Goal: Transaction & Acquisition: Subscribe to service/newsletter

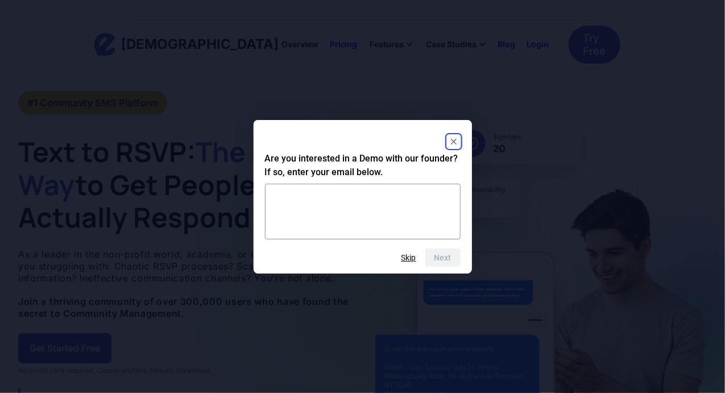
click at [460, 143] on rect "Close" at bounding box center [454, 142] width 14 height 14
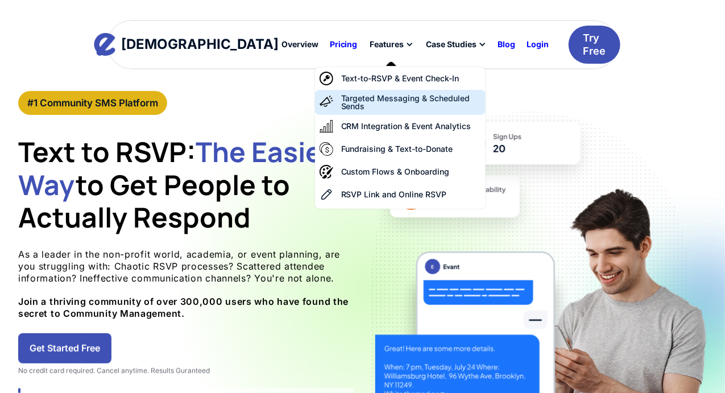
click at [349, 94] on div "Targeted Messaging & Scheduled Sends" at bounding box center [411, 102] width 140 height 16
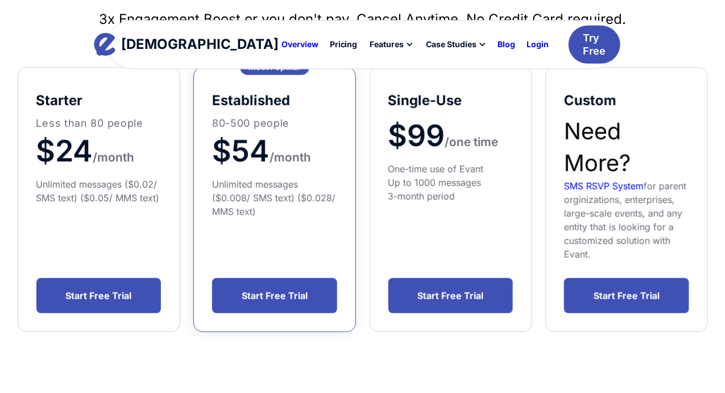
scroll to position [217, 0]
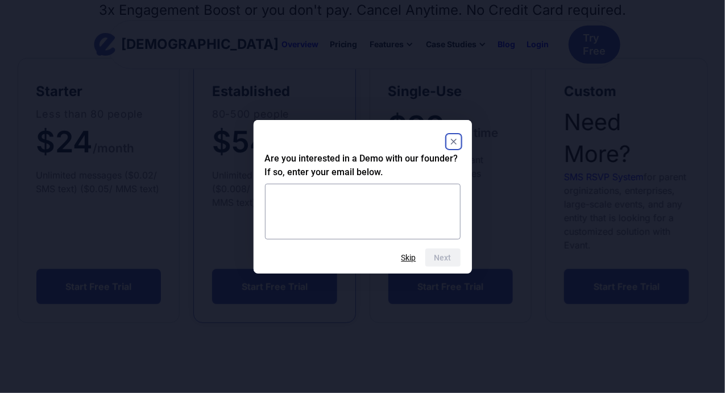
click at [452, 139] on rect "Close" at bounding box center [454, 142] width 14 height 14
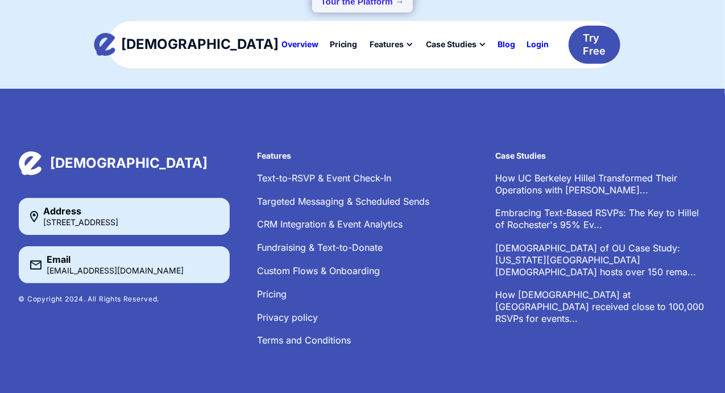
scroll to position [1641, 0]
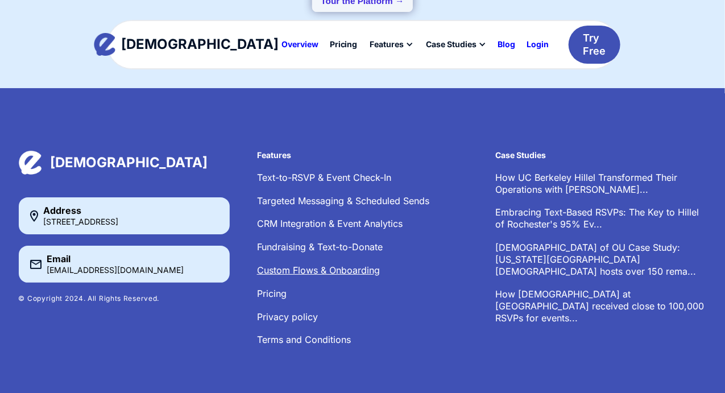
click at [366, 264] on link "Custom Flows & Onboarding" at bounding box center [318, 269] width 123 height 11
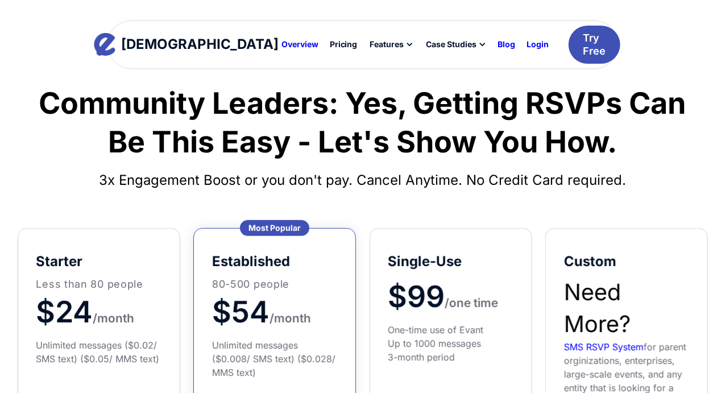
scroll to position [64, 0]
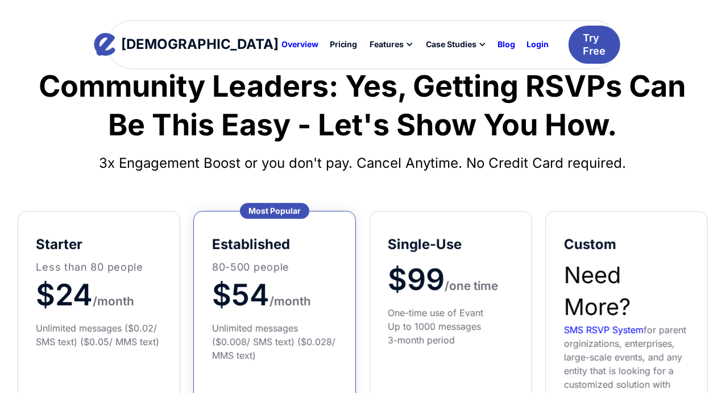
click at [250, 309] on span "$54" at bounding box center [240, 295] width 57 height 36
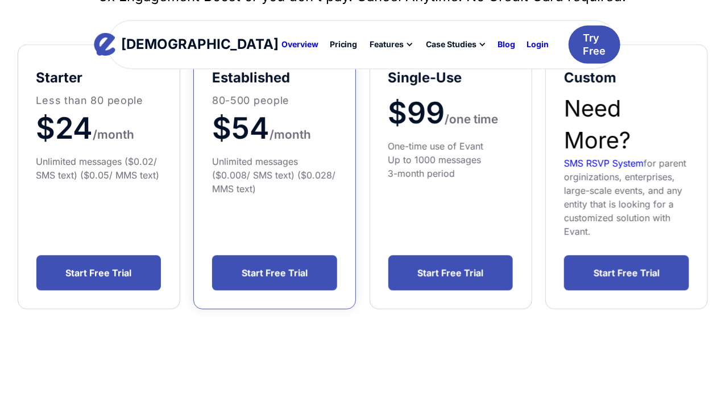
scroll to position [230, 0]
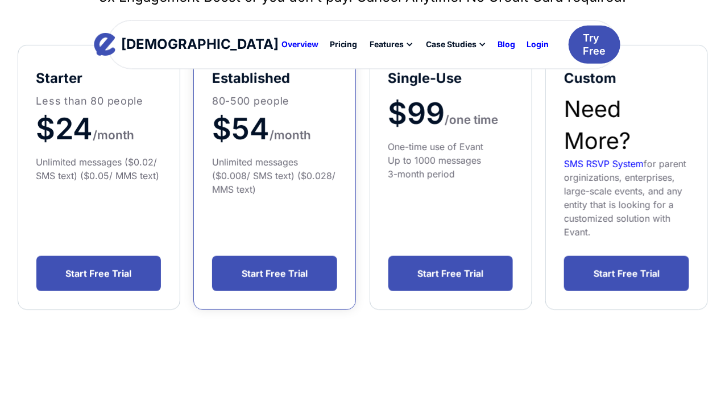
click at [273, 278] on link "Start Free Trial" at bounding box center [274, 273] width 125 height 35
click at [498, 40] on div "Blog" at bounding box center [507, 44] width 18 height 8
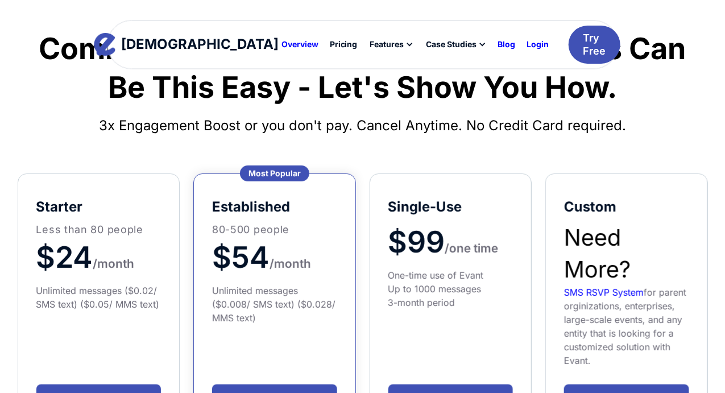
scroll to position [102, 0]
